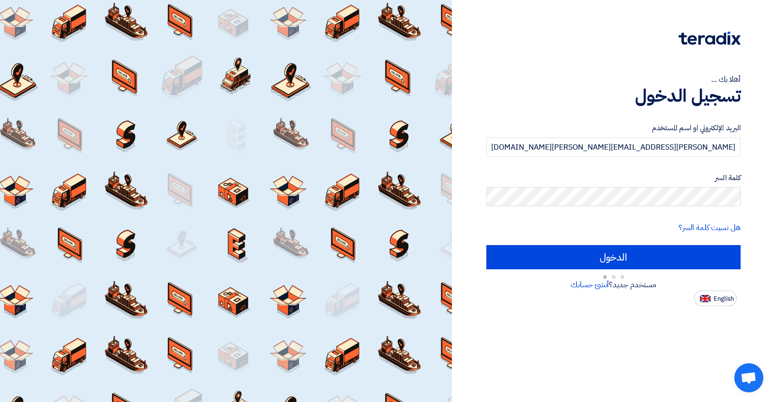
type input "Sign in"
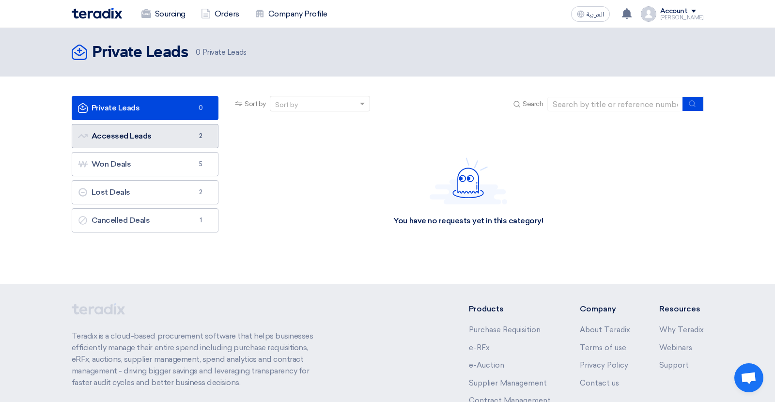
click at [157, 139] on link "Accessed Leads Accessed Leads 2" at bounding box center [145, 136] width 147 height 24
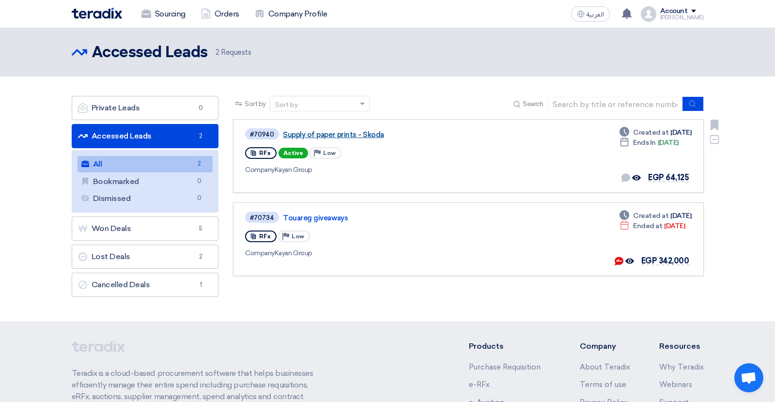
click at [334, 136] on link "Supply of paper prints - Skoda" at bounding box center [404, 134] width 242 height 9
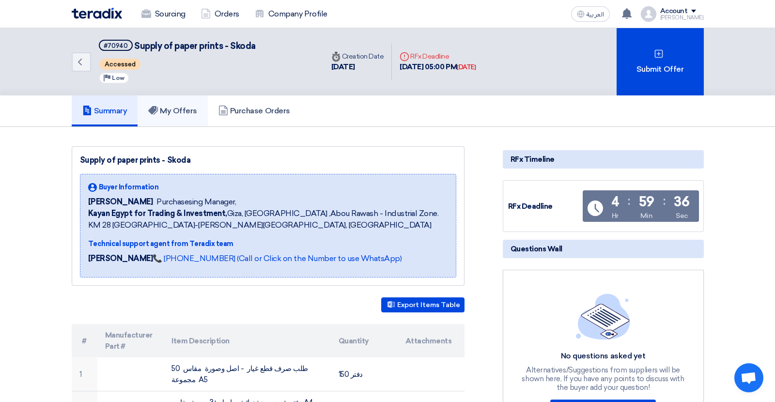
click at [187, 115] on link "My Offers" at bounding box center [173, 110] width 70 height 31
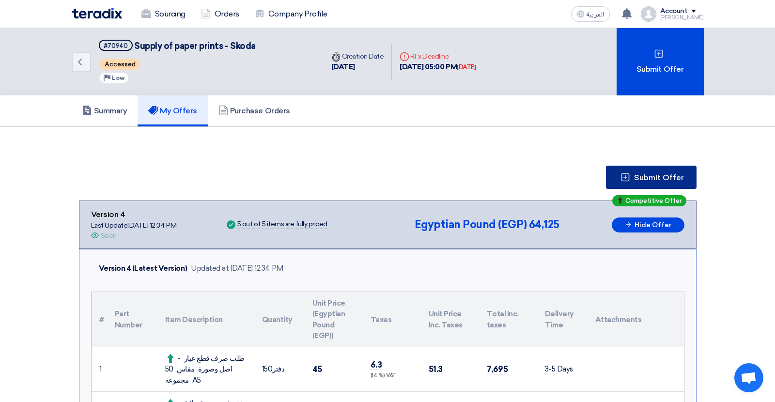
click at [664, 181] on span "Submit Offer" at bounding box center [659, 178] width 50 height 8
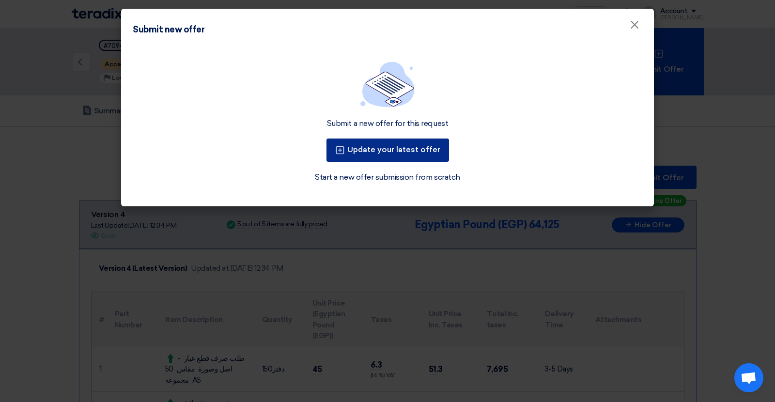
click at [395, 151] on button "Update your latest offer" at bounding box center [388, 150] width 123 height 23
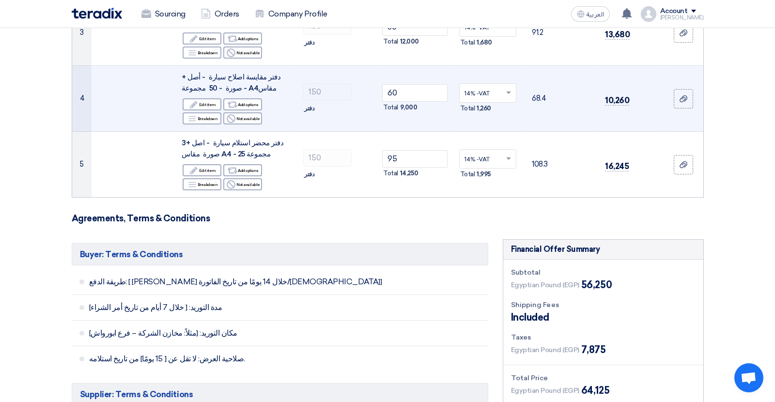
scroll to position [439, 0]
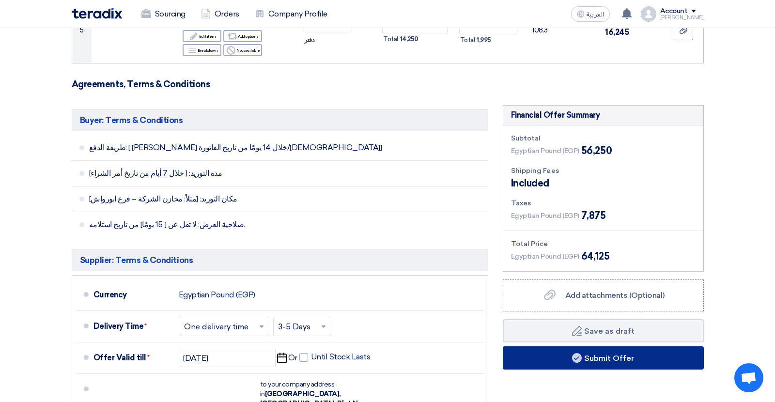
click at [538, 356] on button "Submit Offer" at bounding box center [603, 357] width 201 height 23
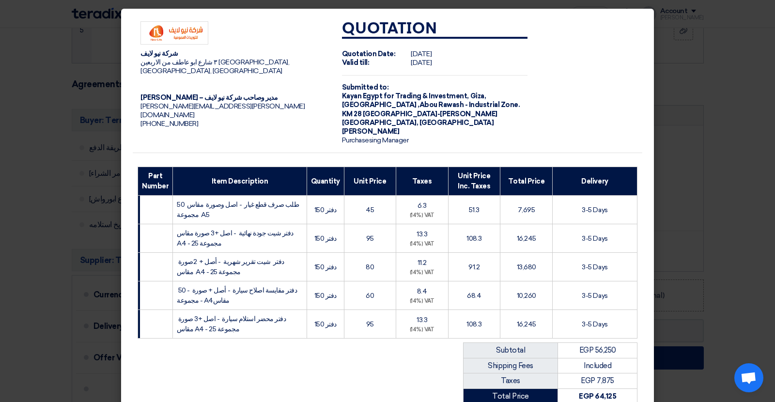
scroll to position [146, 0]
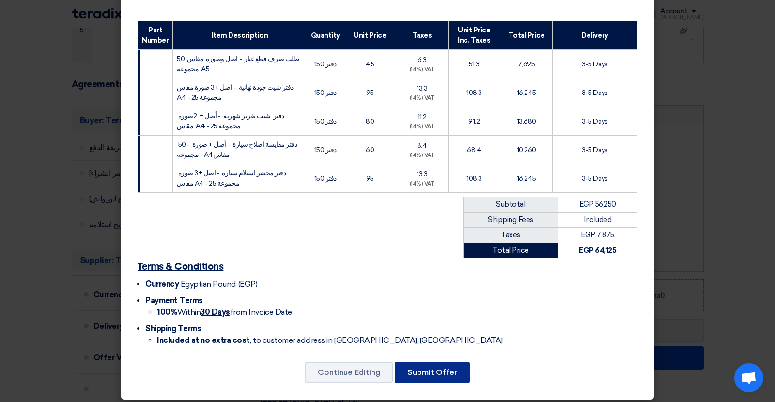
click at [426, 367] on button "Submit Offer" at bounding box center [432, 372] width 75 height 21
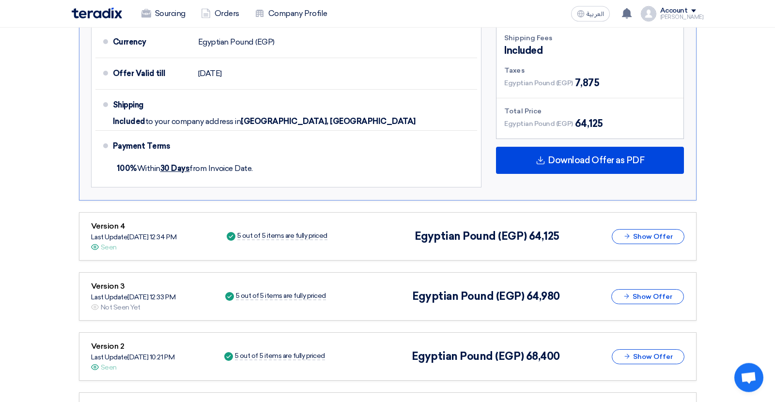
scroll to position [593, 0]
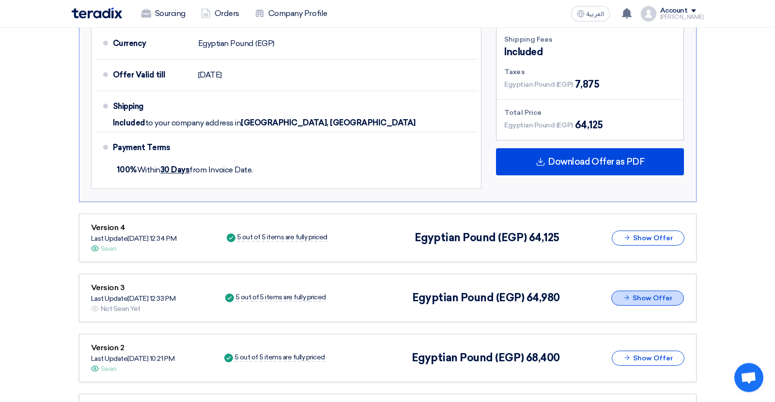
click at [660, 291] on button "Show Offer" at bounding box center [648, 298] width 73 height 15
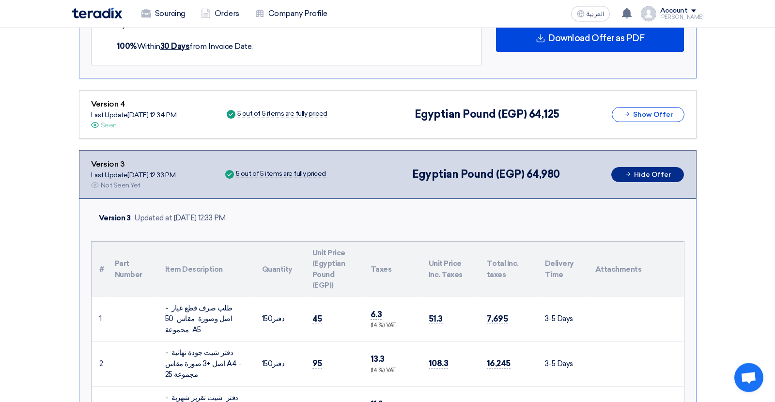
scroll to position [737, 0]
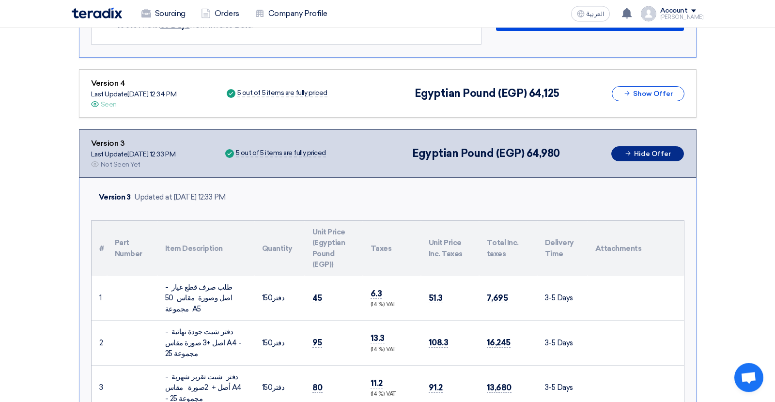
click at [628, 150] on icon at bounding box center [628, 153] width 7 height 7
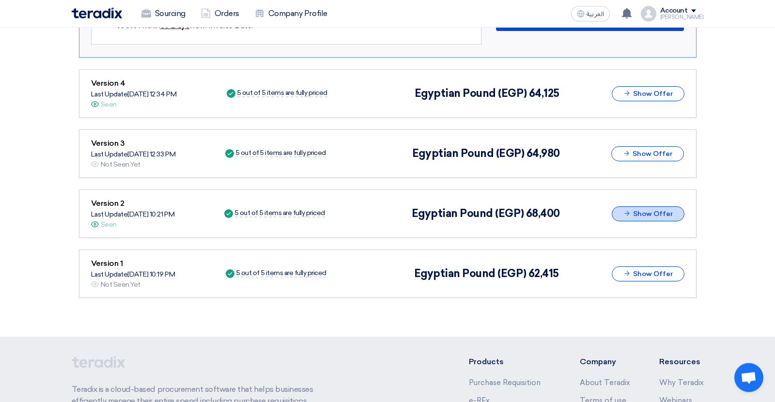
click at [639, 207] on button "Show Offer" at bounding box center [648, 214] width 73 height 15
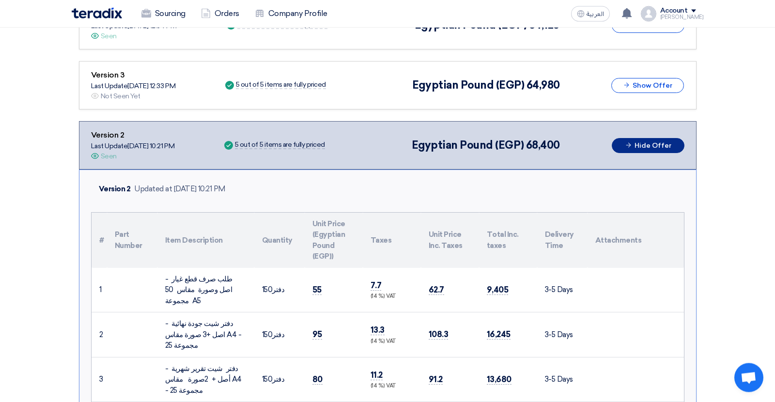
scroll to position [742, 0]
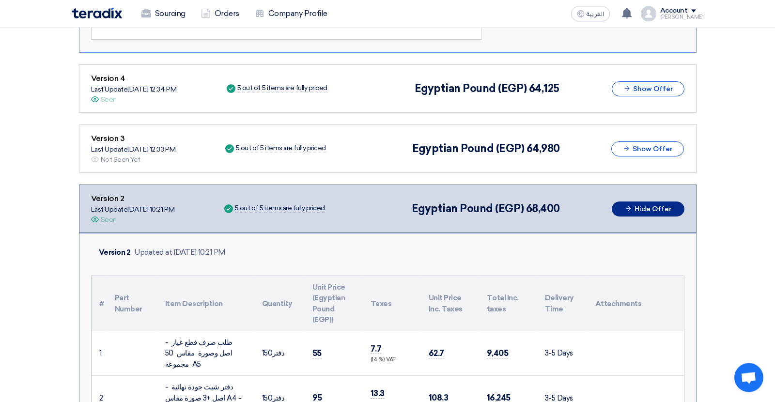
click at [663, 202] on button "Hide Offer" at bounding box center [648, 209] width 73 height 15
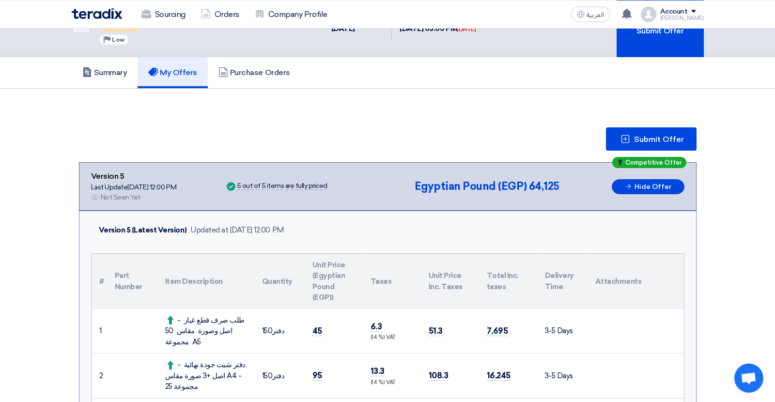
scroll to position [36, 0]
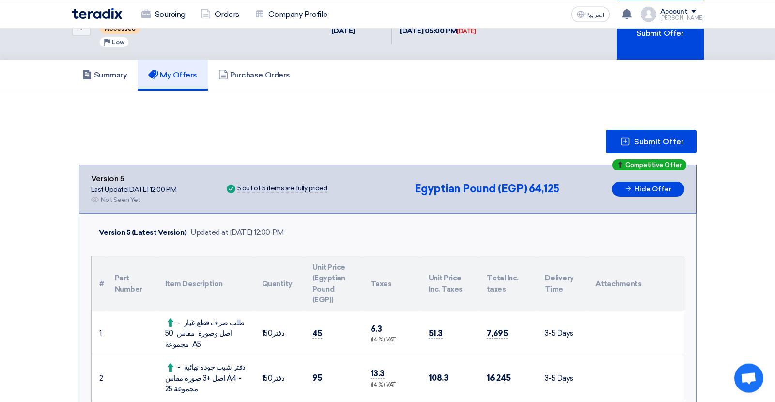
click at [176, 81] on link "My Offers" at bounding box center [173, 74] width 70 height 31
